Goal: Task Accomplishment & Management: Complete application form

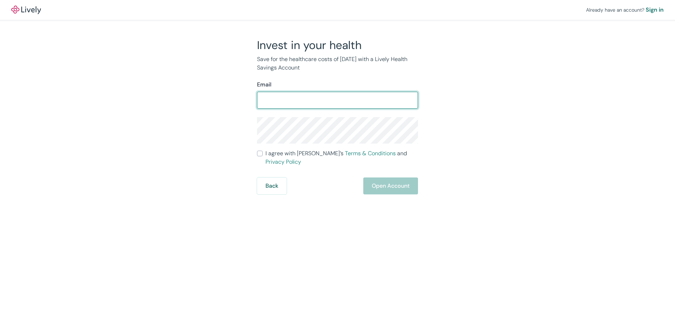
click at [301, 105] on input "Email" at bounding box center [337, 100] width 161 height 14
click at [292, 98] on input "Email" at bounding box center [337, 100] width 161 height 14
type input "w"
type input "[PERSON_NAME][EMAIL_ADDRESS][PERSON_NAME][DOMAIN_NAME]"
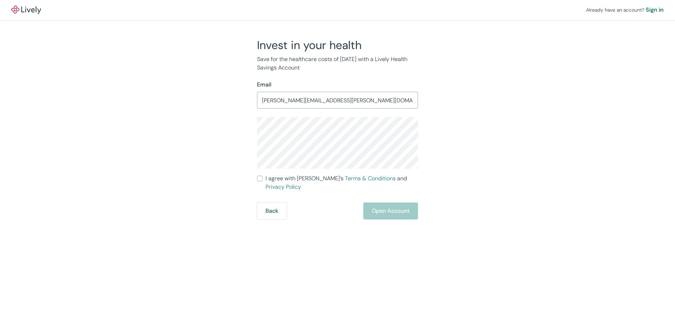
click at [198, 147] on div "Invest in your health Save for the healthcare costs of [DATE] with a Lively Hea…" at bounding box center [333, 129] width 339 height 182
click at [271, 178] on span "I agree with Lively’s Terms & Conditions and Privacy Policy" at bounding box center [342, 182] width 153 height 17
click at [263, 178] on input "I agree with Lively’s Terms & Conditions and Privacy Policy" at bounding box center [260, 179] width 6 height 6
checkbox input "true"
click at [174, 133] on div "Invest in your health Save for the healthcare costs of [DATE] with a Lively Hea…" at bounding box center [333, 129] width 339 height 182
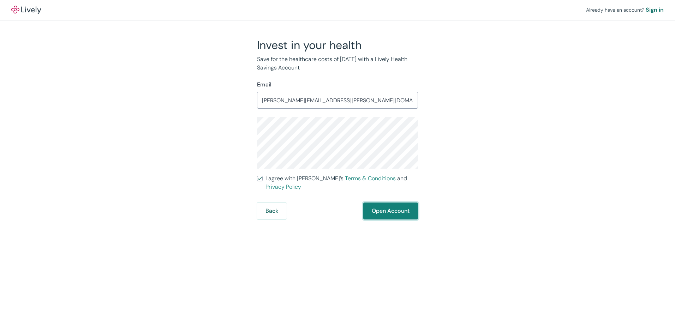
click at [401, 203] on button "Open Account" at bounding box center [390, 211] width 55 height 17
